Goal: Task Accomplishment & Management: Use online tool/utility

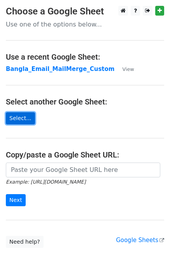
click at [16, 119] on link "Select..." at bounding box center [20, 118] width 29 height 12
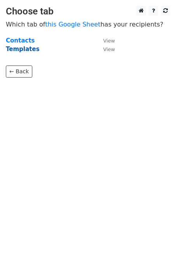
click at [27, 51] on strong "Templates" at bounding box center [23, 49] width 34 height 7
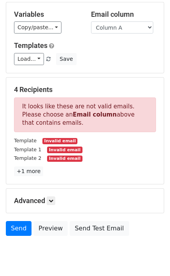
scroll to position [97, 0]
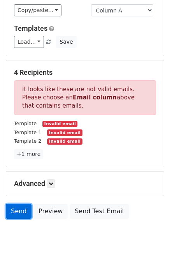
click at [25, 204] on link "Send" at bounding box center [19, 211] width 26 height 15
click at [24, 205] on link "Send" at bounding box center [19, 211] width 26 height 15
click at [19, 204] on link "Send" at bounding box center [19, 211] width 26 height 15
